Goal: Task Accomplishment & Management: Manage account settings

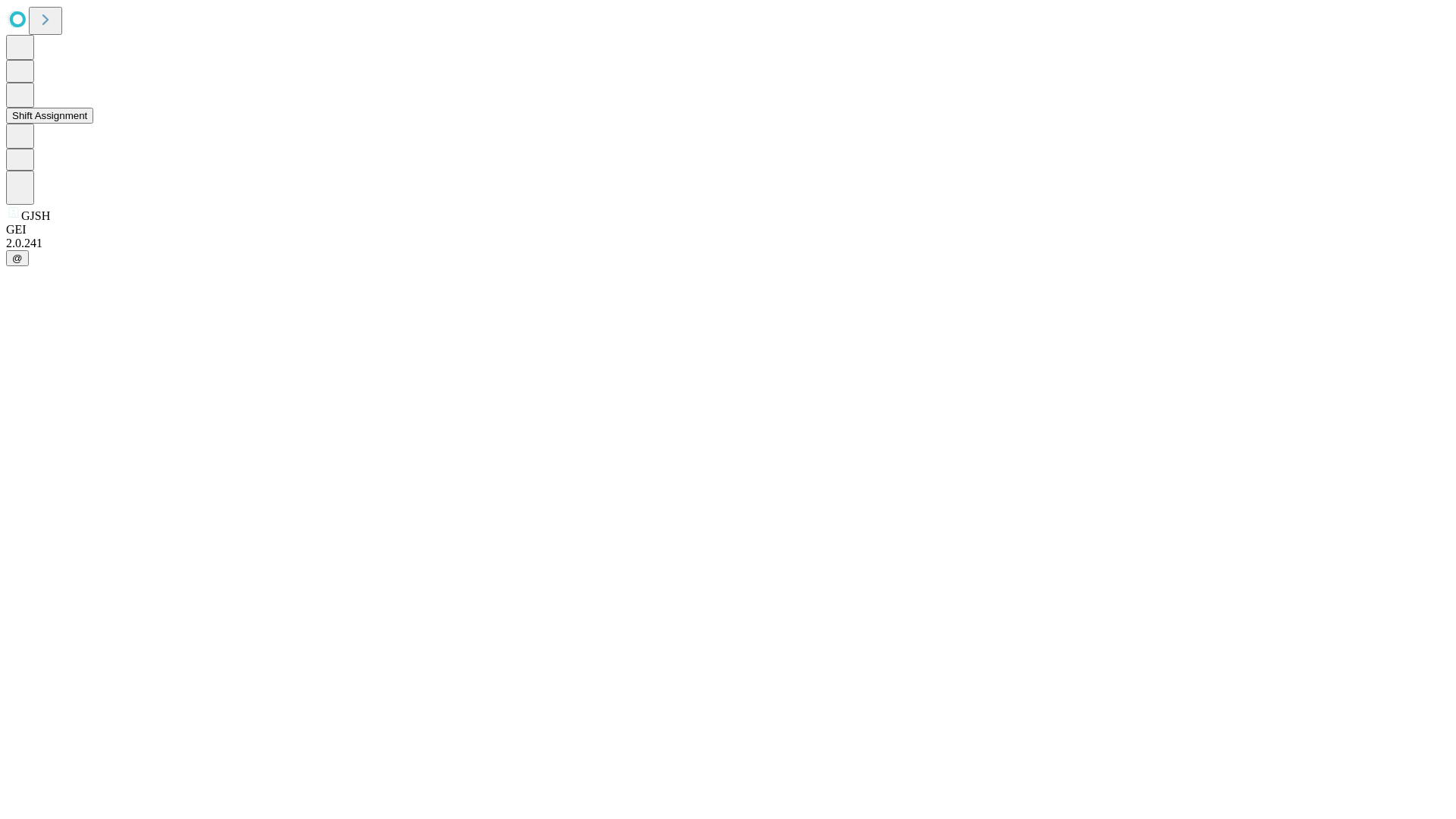
click at [93, 123] on button "Shift Assignment" at bounding box center [50, 115] width 87 height 16
